Goal: Information Seeking & Learning: Learn about a topic

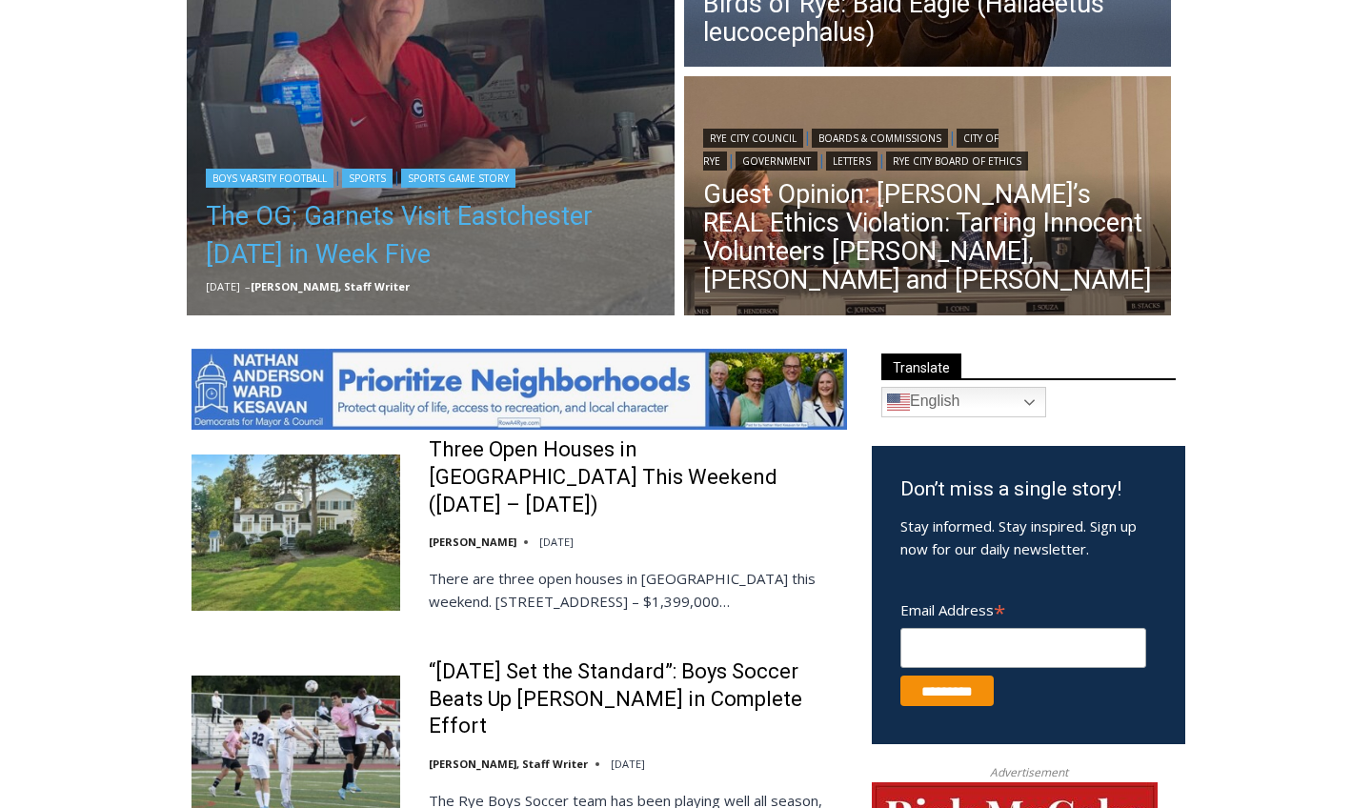
click at [403, 215] on link "The OG: Garnets Visit Eastchester [DATE] in Week Five" at bounding box center [431, 235] width 450 height 76
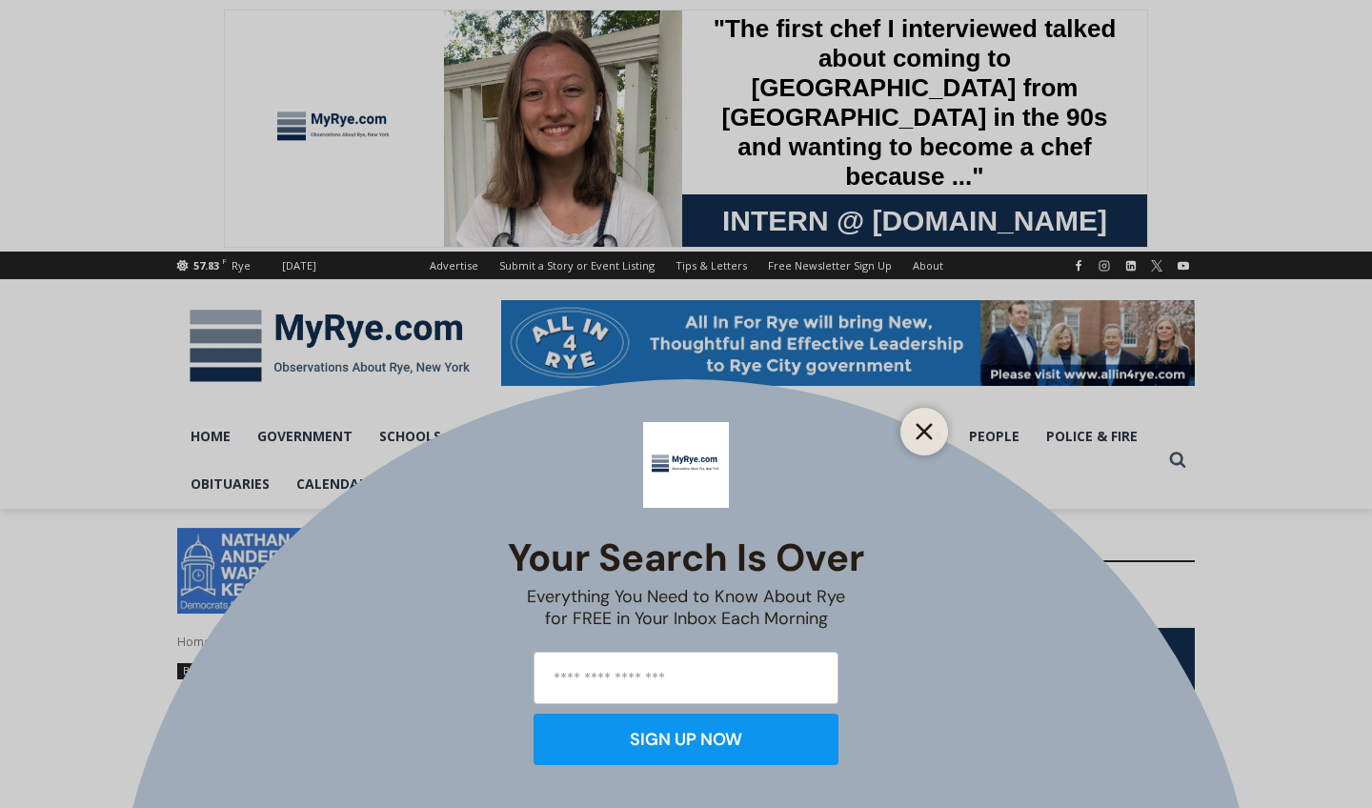
click at [927, 436] on icon "Close" at bounding box center [924, 431] width 17 height 17
click at [920, 431] on link "Sports" at bounding box center [916, 437] width 79 height 48
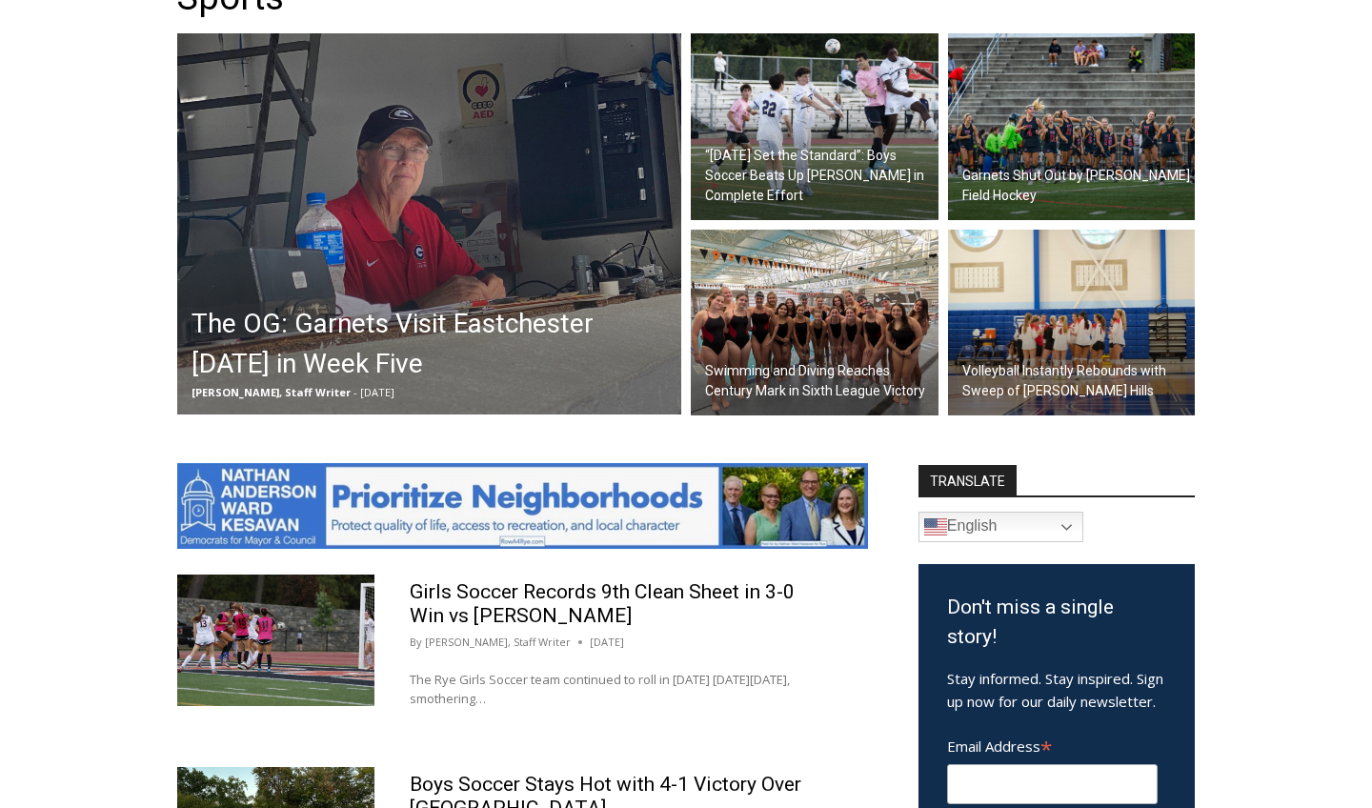
click at [445, 289] on img at bounding box center [429, 223] width 504 height 381
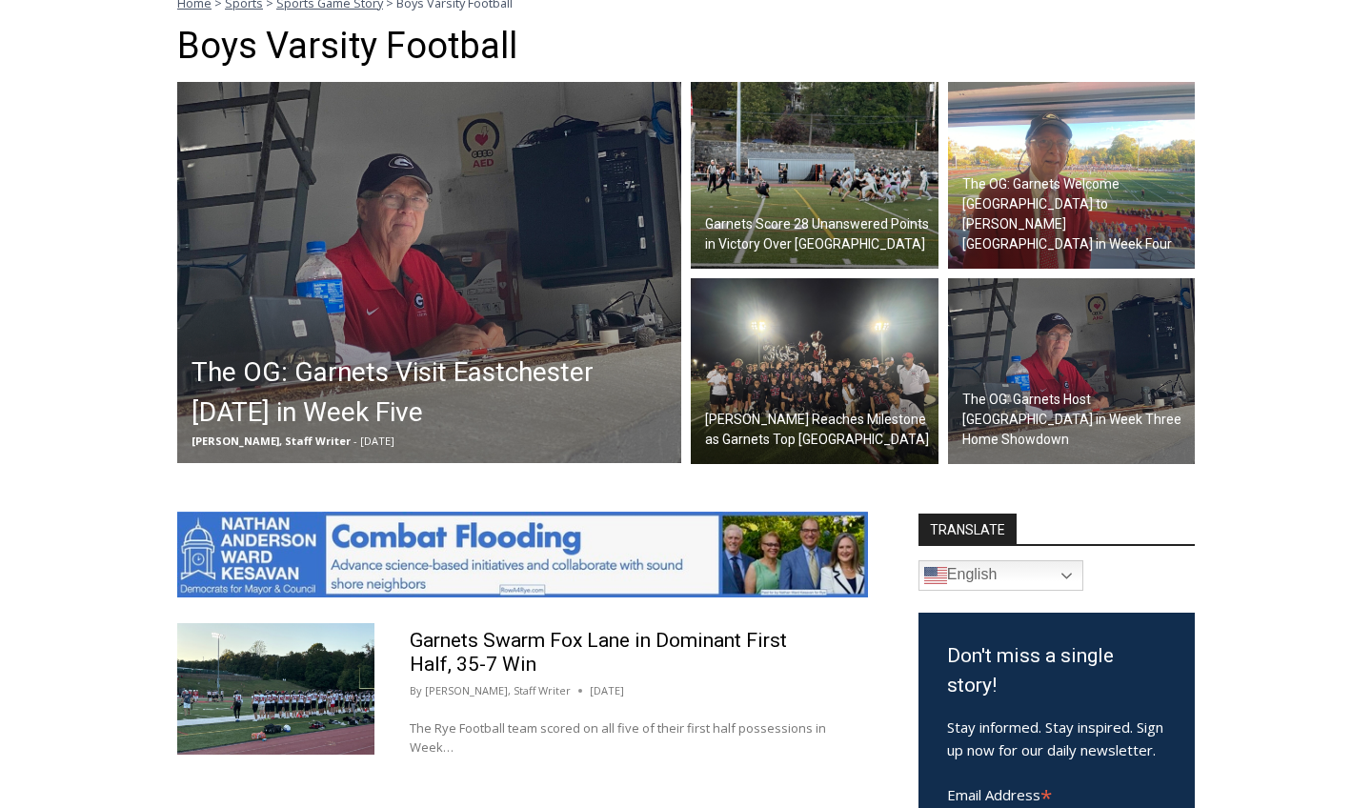
scroll to position [407, 0]
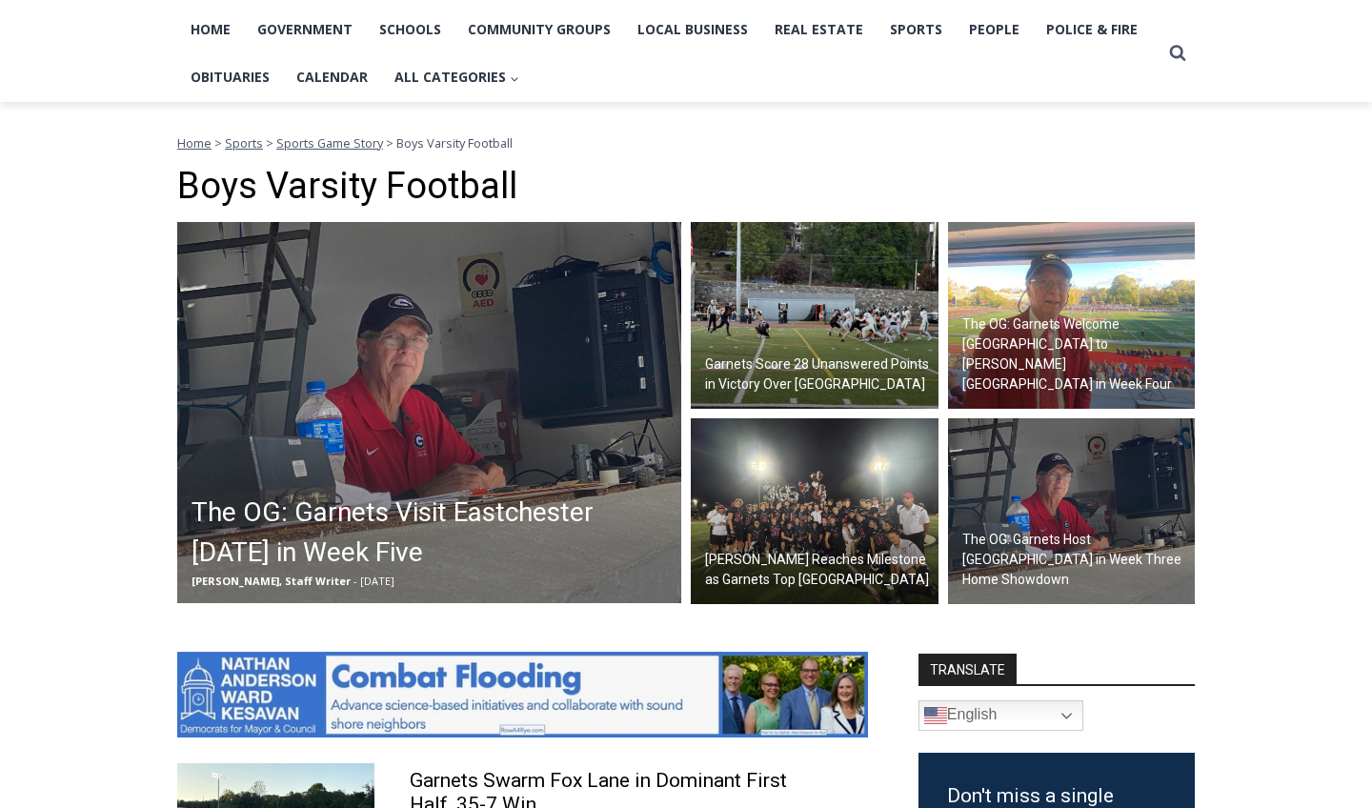
click at [487, 344] on img at bounding box center [429, 412] width 504 height 381
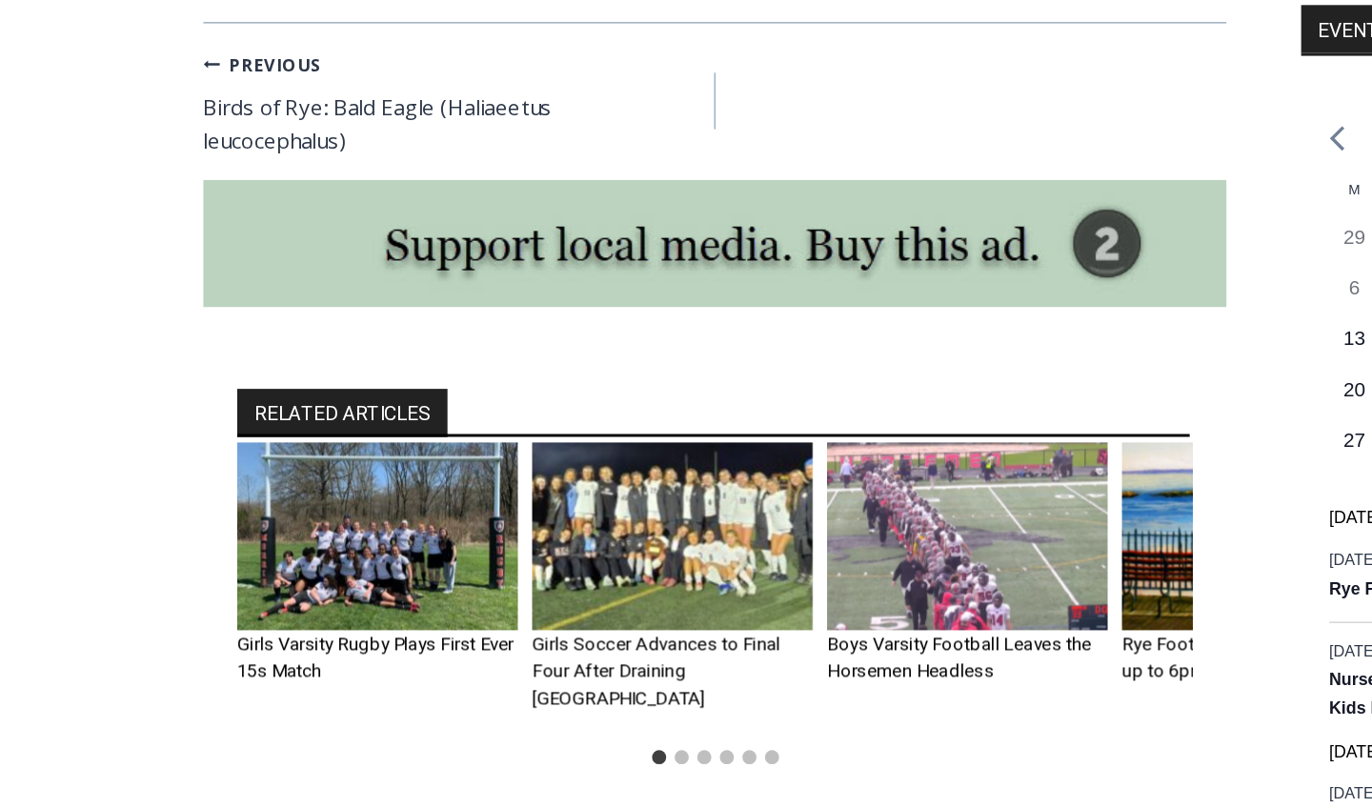
scroll to position [2076, 0]
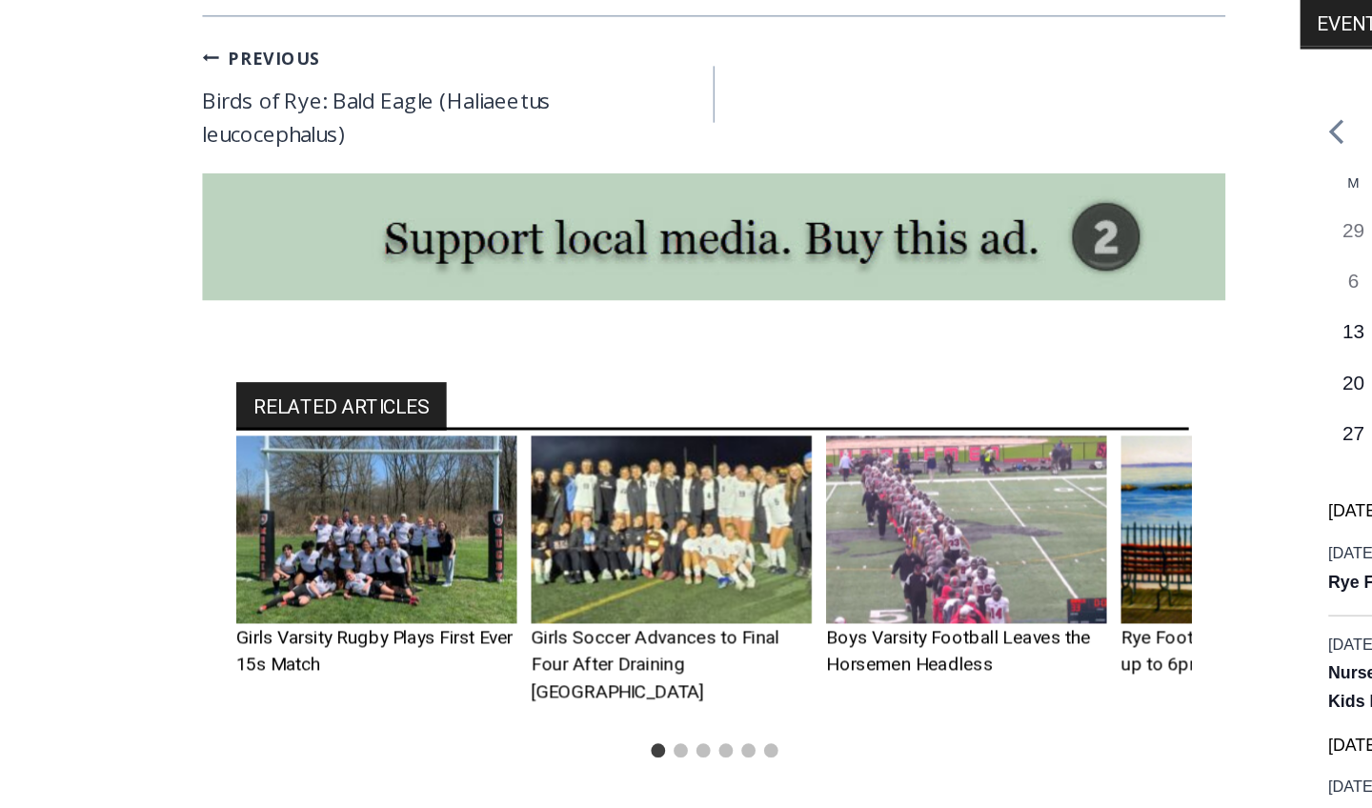
click at [201, 557] on img "1 of 6" at bounding box center [295, 620] width 190 height 127
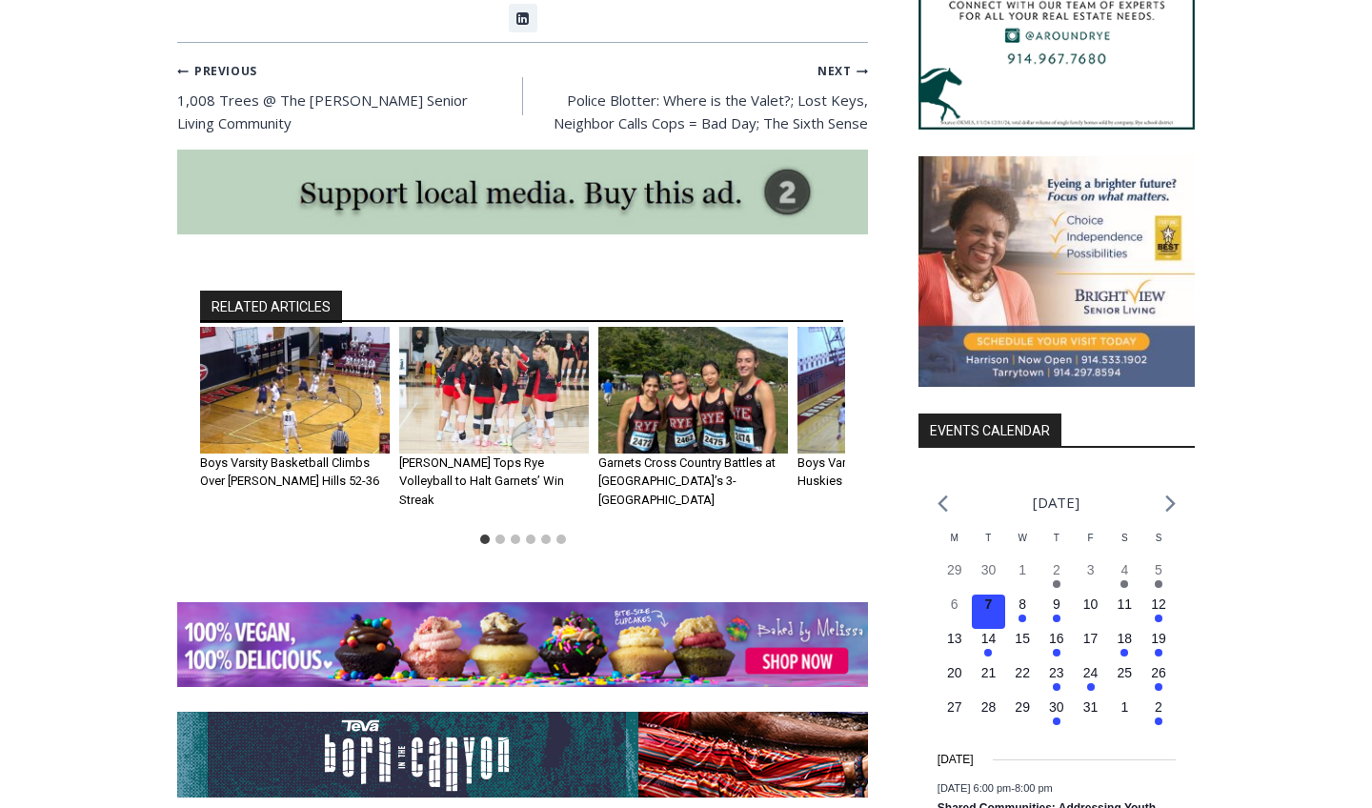
scroll to position [1869, 0]
